Goal: Task Accomplishment & Management: Manage account settings

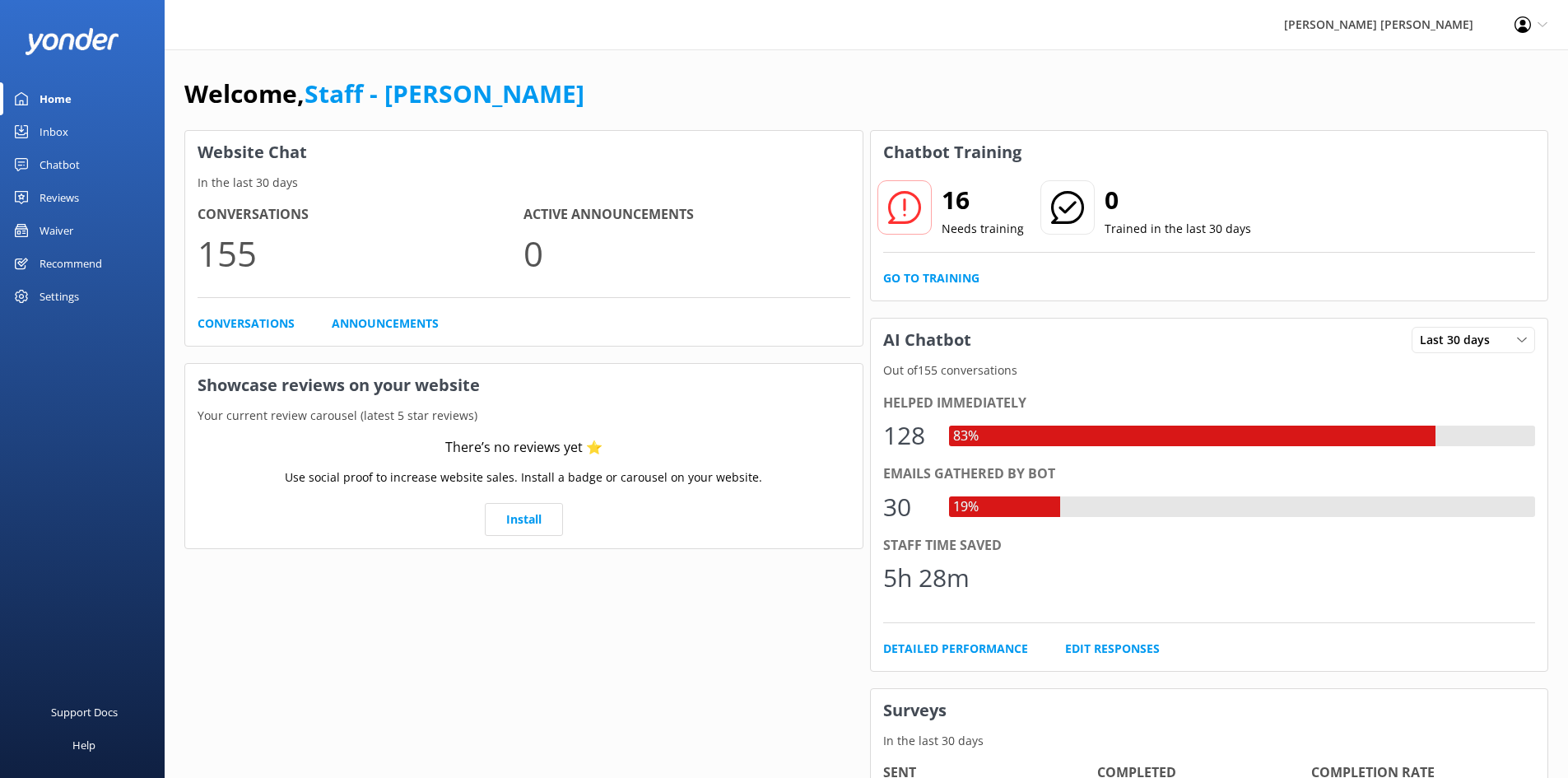
click at [61, 226] on div "Waiver" at bounding box center [56, 230] width 33 height 33
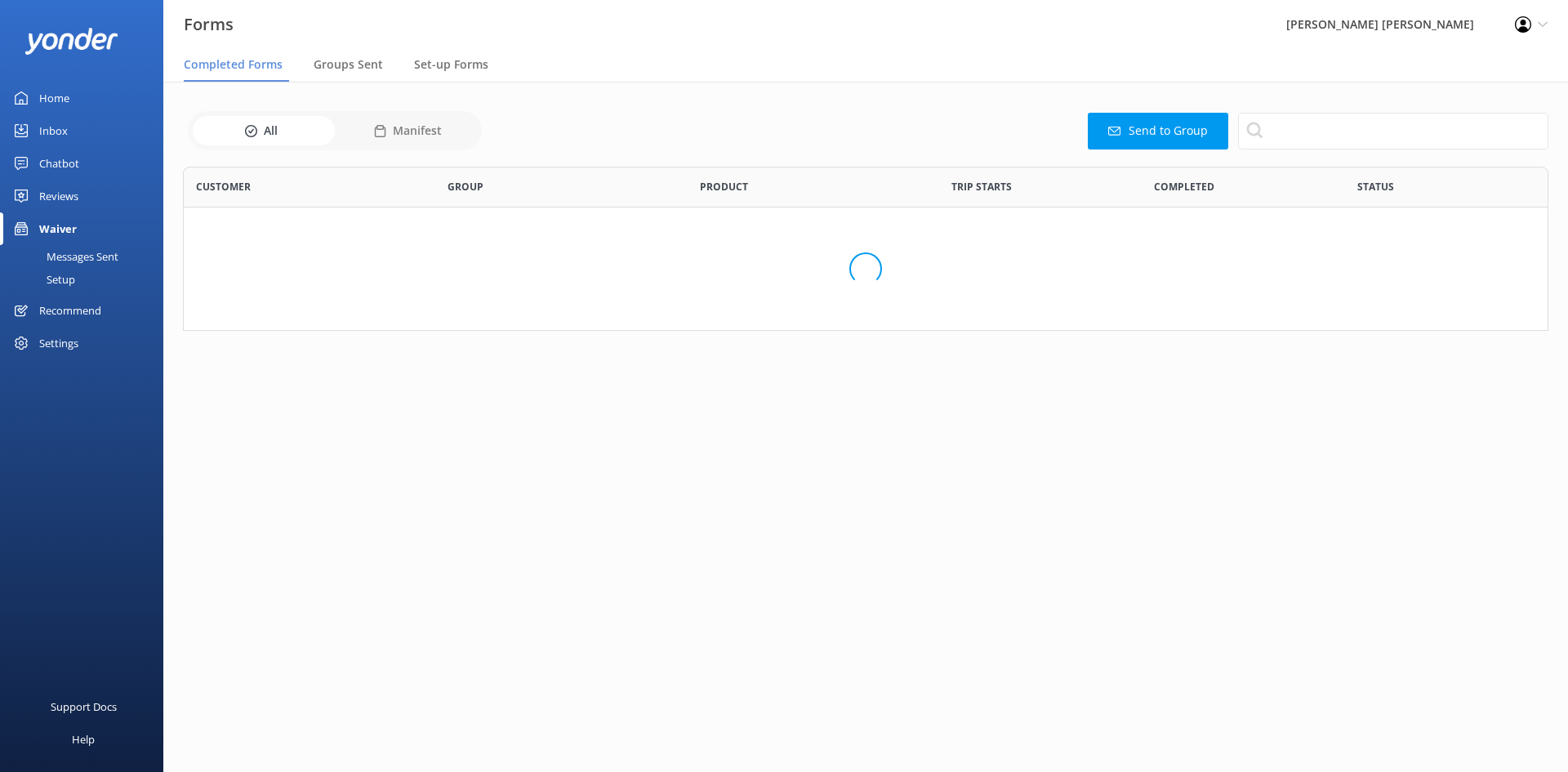
scroll to position [438, 1353]
